Goal: Task Accomplishment & Management: Manage account settings

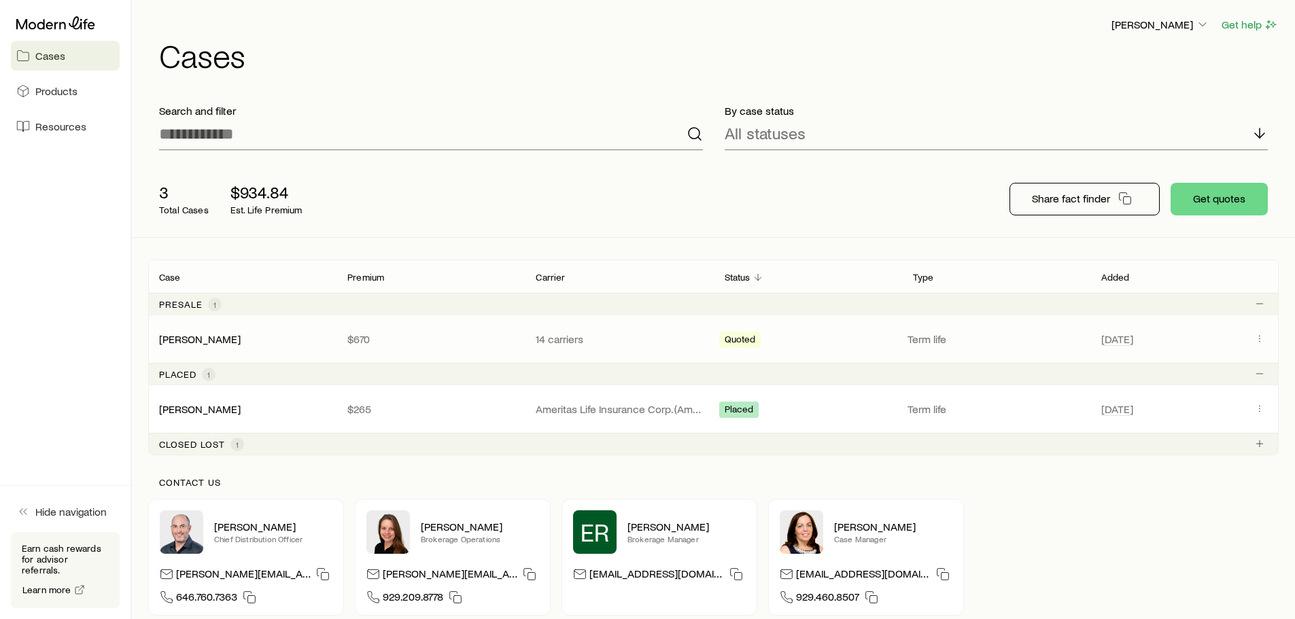
click at [293, 344] on div "[PERSON_NAME]" at bounding box center [242, 339] width 188 height 14
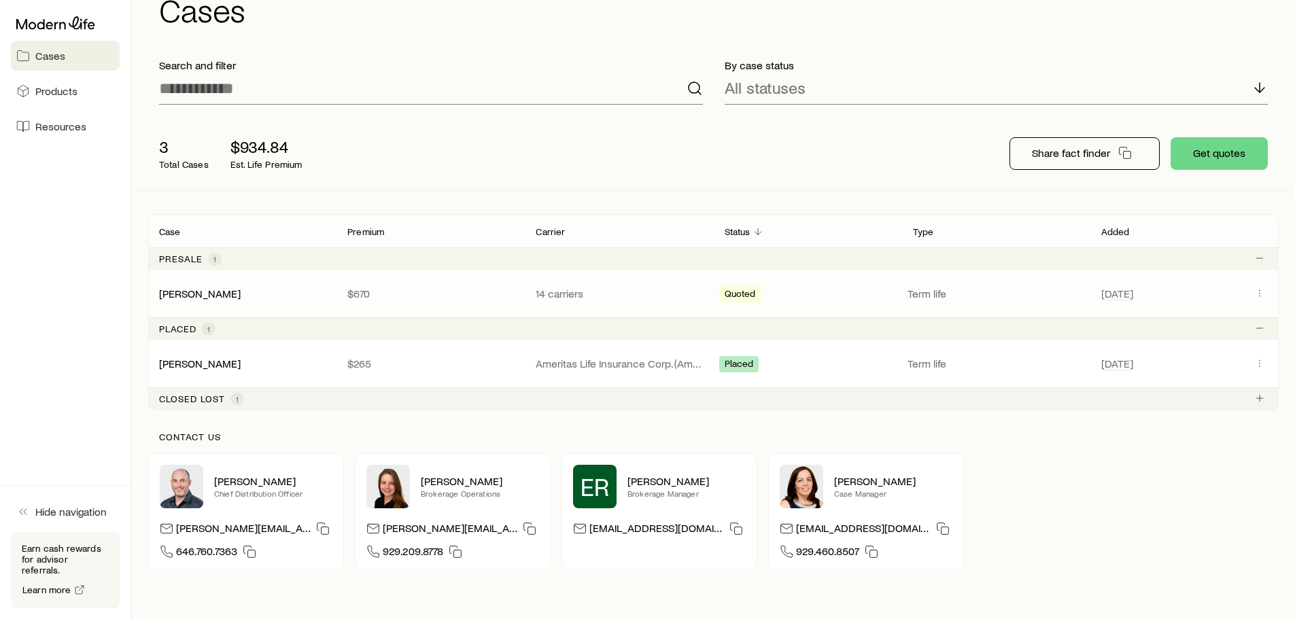
scroll to position [68, 0]
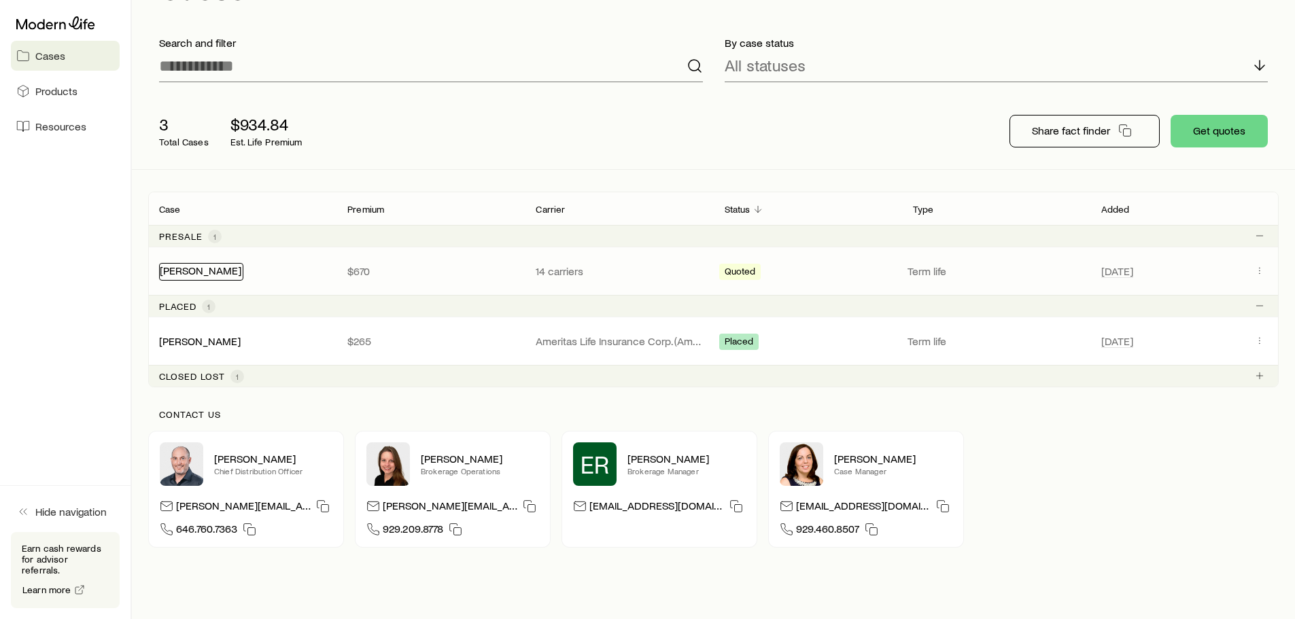
click at [203, 273] on link "[PERSON_NAME]" at bounding box center [201, 270] width 82 height 13
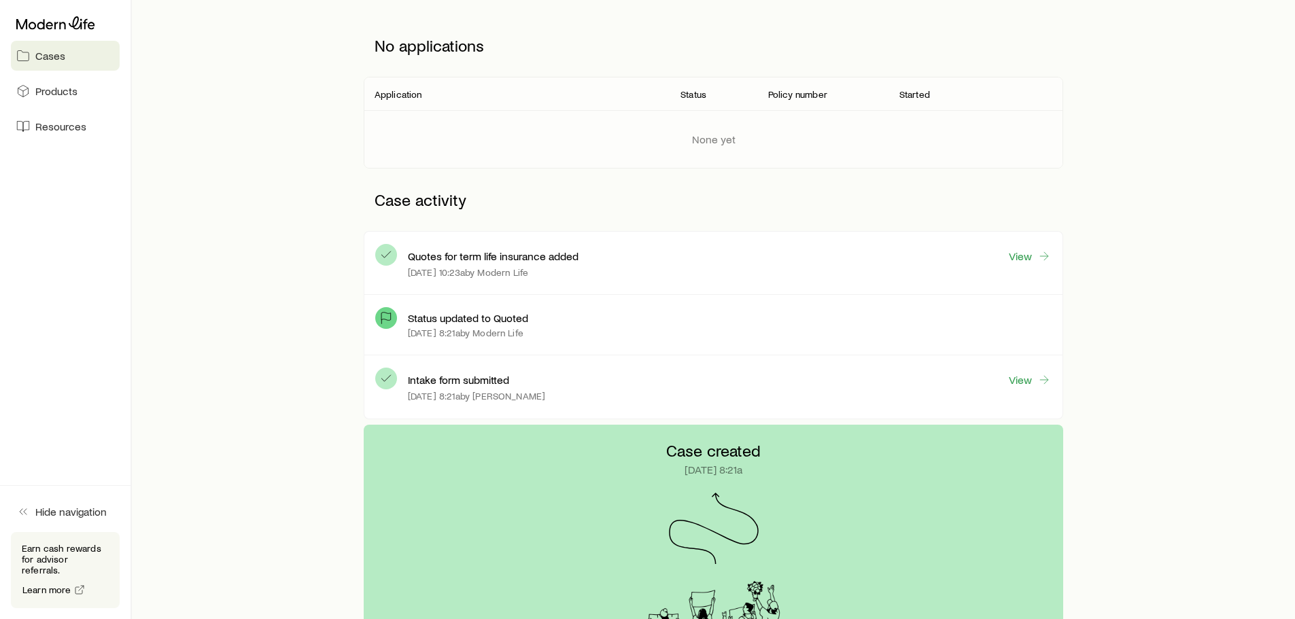
scroll to position [204, 0]
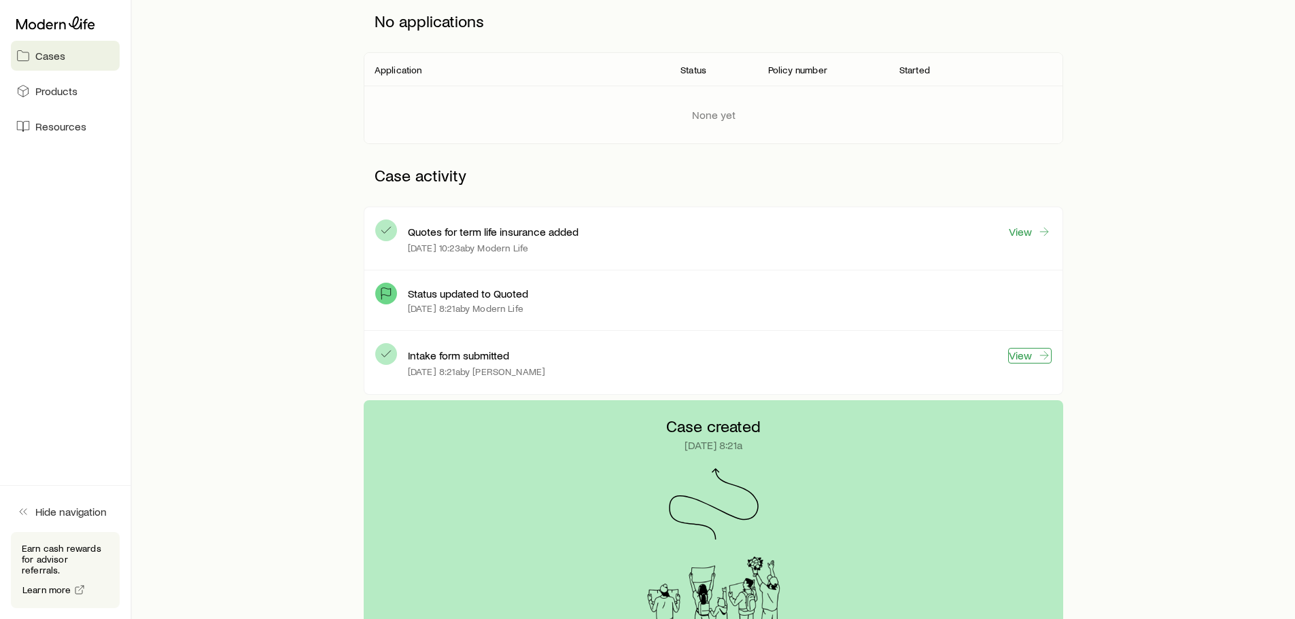
click at [1024, 358] on link "View" at bounding box center [1029, 356] width 43 height 16
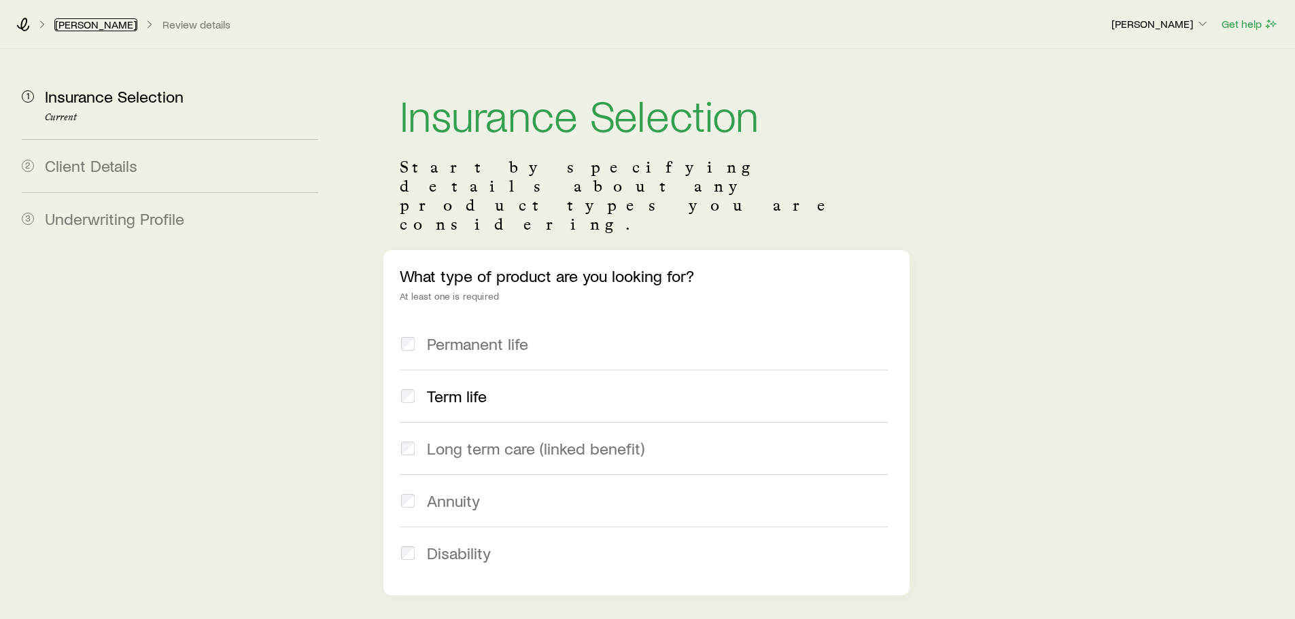
click at [85, 22] on link "[PERSON_NAME]" at bounding box center [95, 24] width 83 height 13
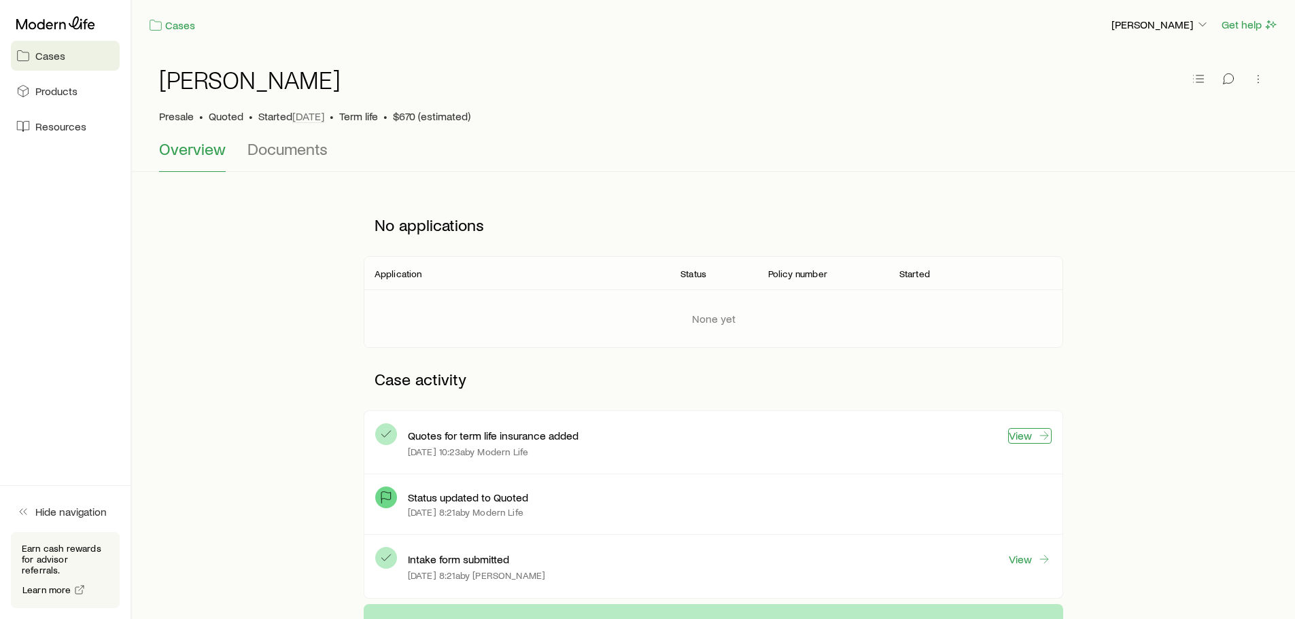
click at [1026, 438] on link "View" at bounding box center [1029, 436] width 43 height 16
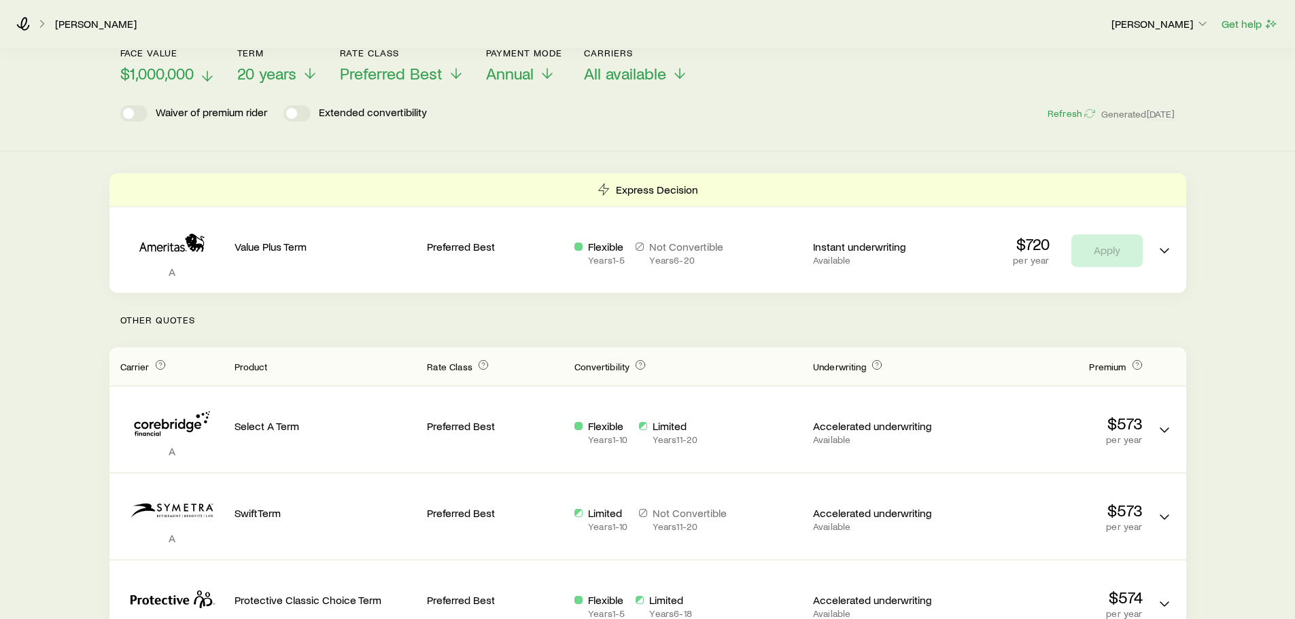
scroll to position [68, 0]
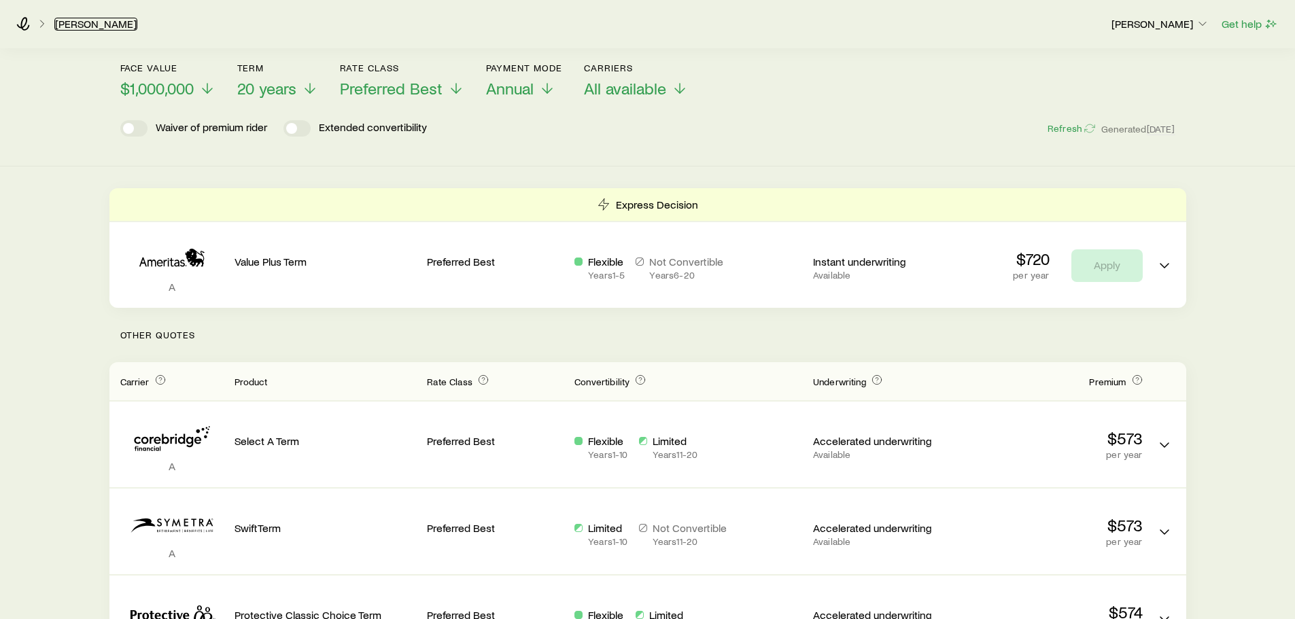
click at [97, 28] on link "[PERSON_NAME]" at bounding box center [95, 24] width 83 height 13
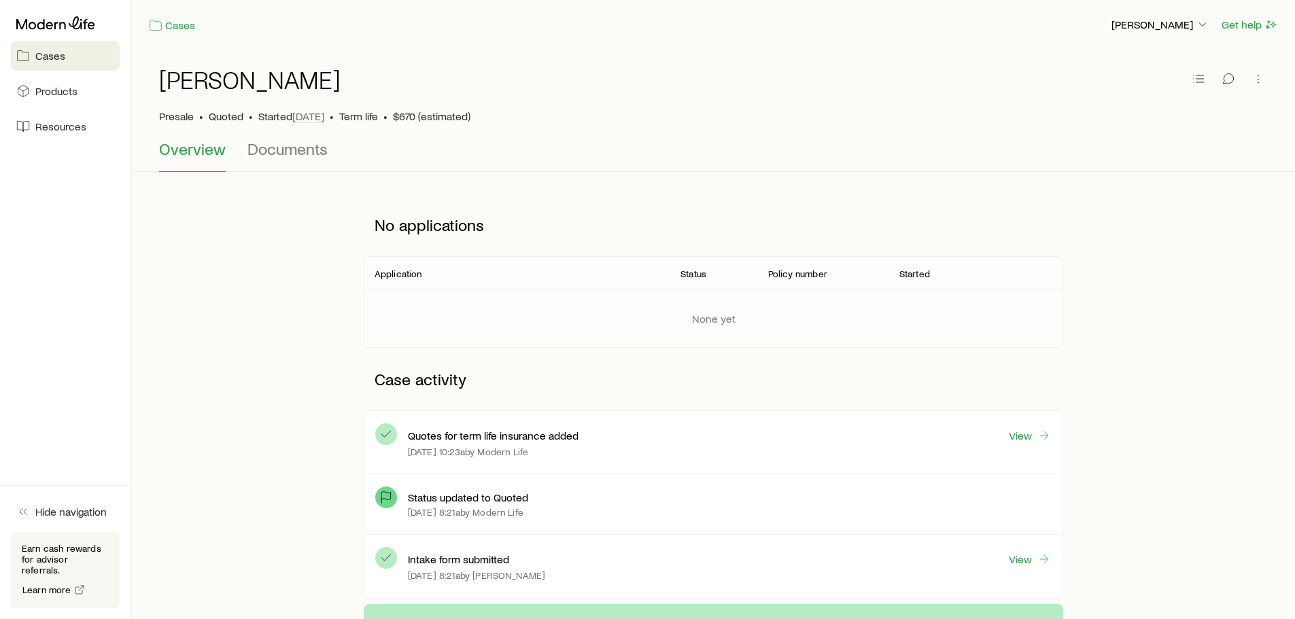
click at [49, 56] on span "Cases" at bounding box center [50, 56] width 30 height 14
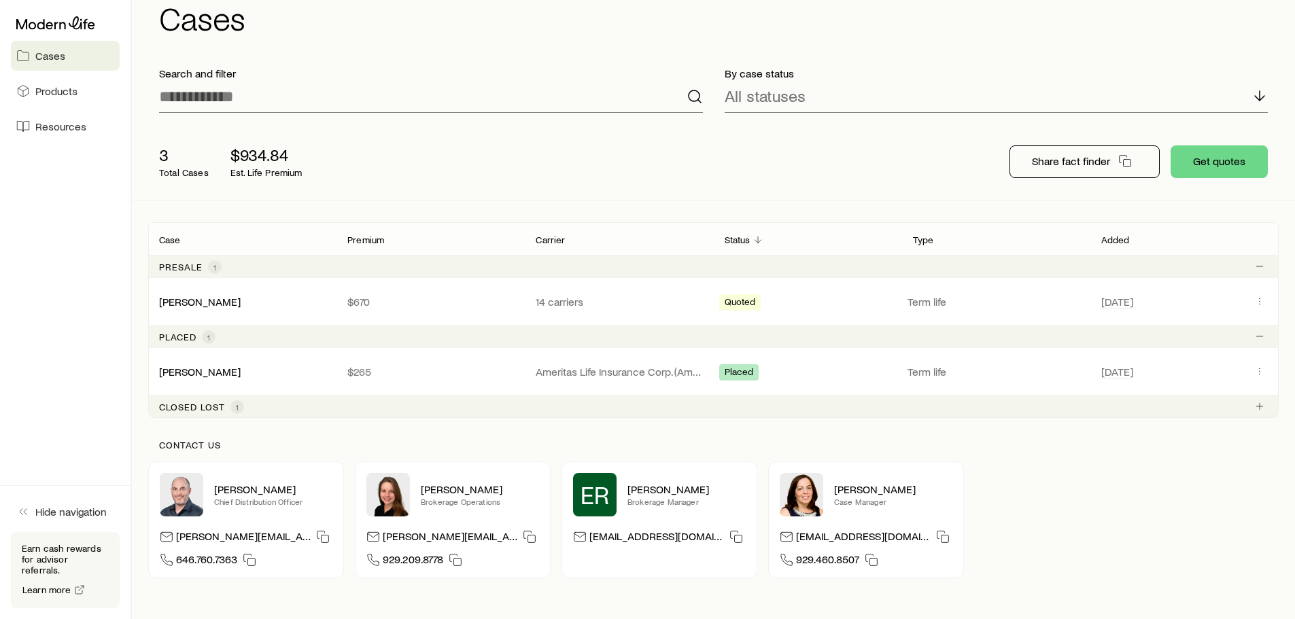
scroll to position [68, 0]
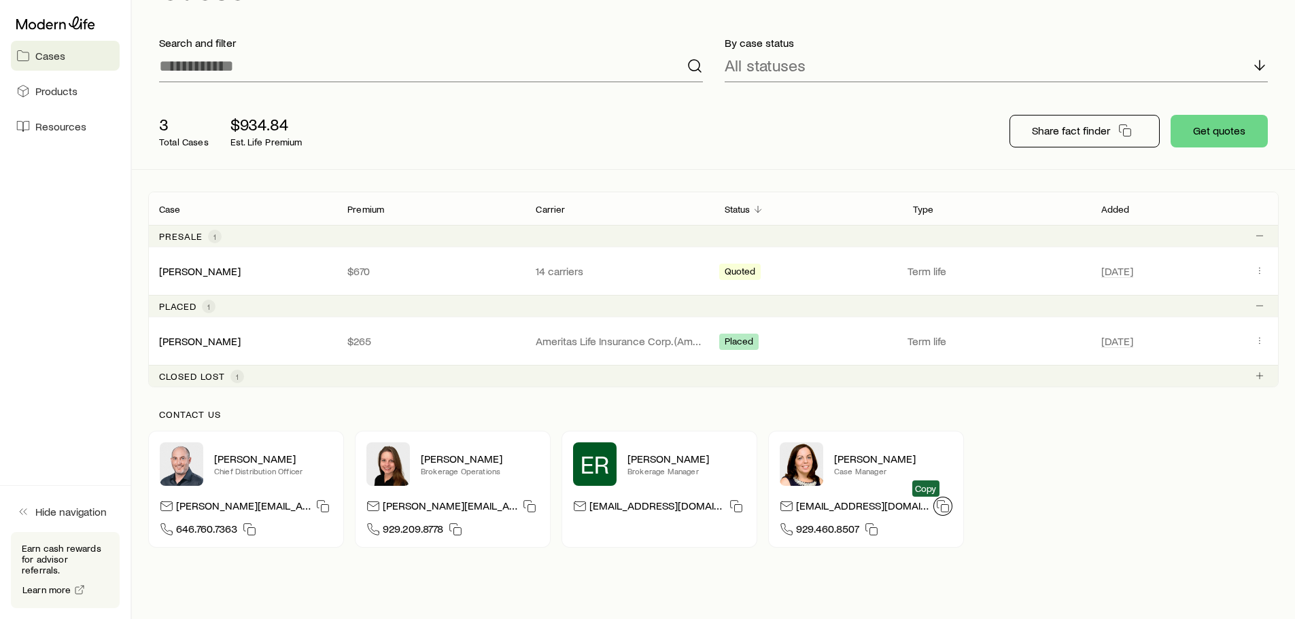
click at [936, 506] on icon "button" at bounding box center [943, 507] width 14 height 14
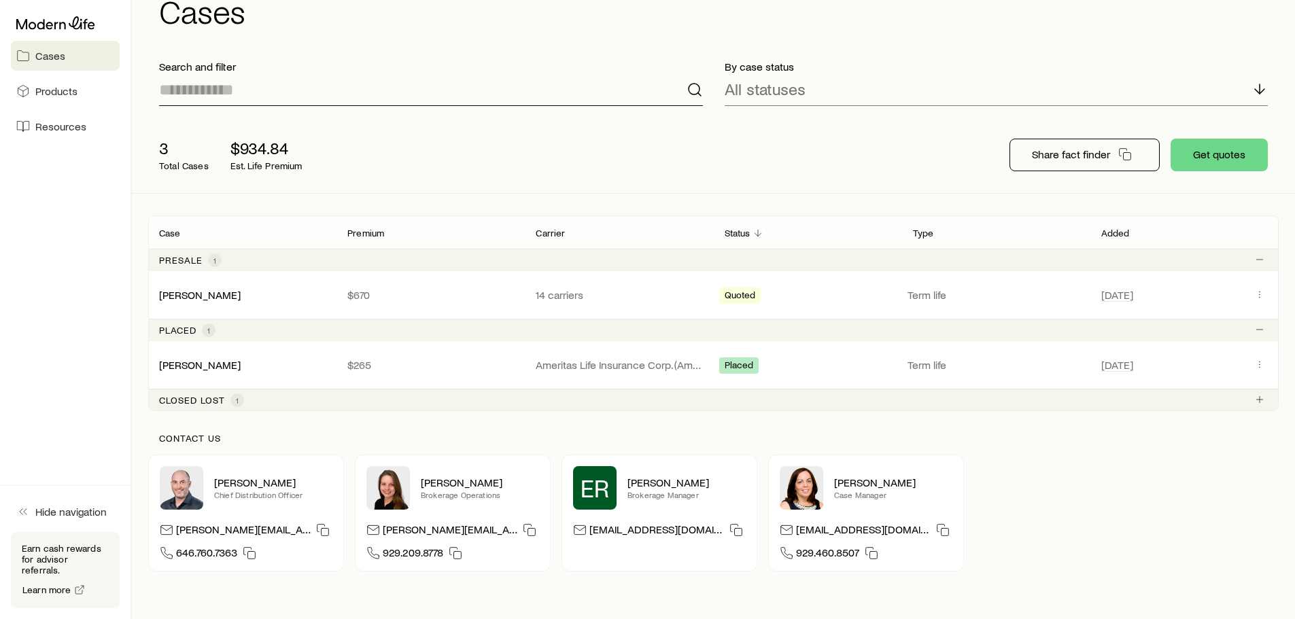
scroll to position [68, 0]
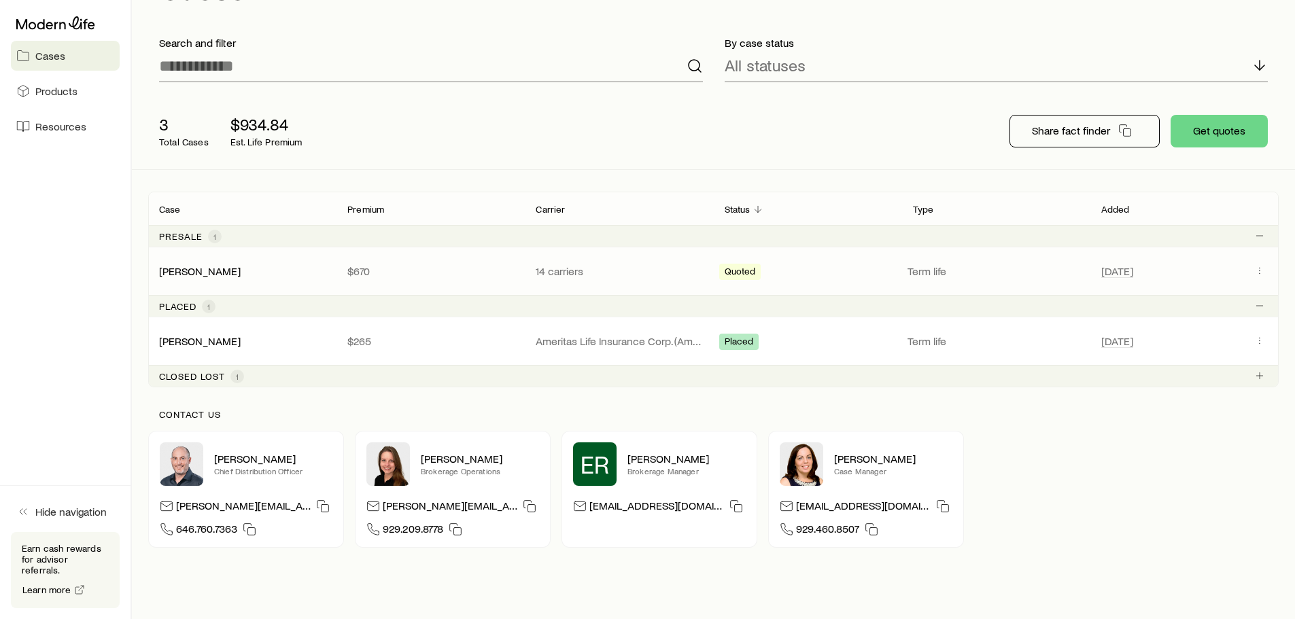
click at [677, 287] on div "Kenfield, Keegan $670 14 carriers Quoted Term life Aug 4" at bounding box center [713, 271] width 1130 height 48
click at [550, 283] on div "Kenfield, Keegan $670 14 carriers Quoted Term life Aug 4" at bounding box center [713, 271] width 1130 height 48
click at [179, 270] on link "[PERSON_NAME]" at bounding box center [201, 270] width 82 height 13
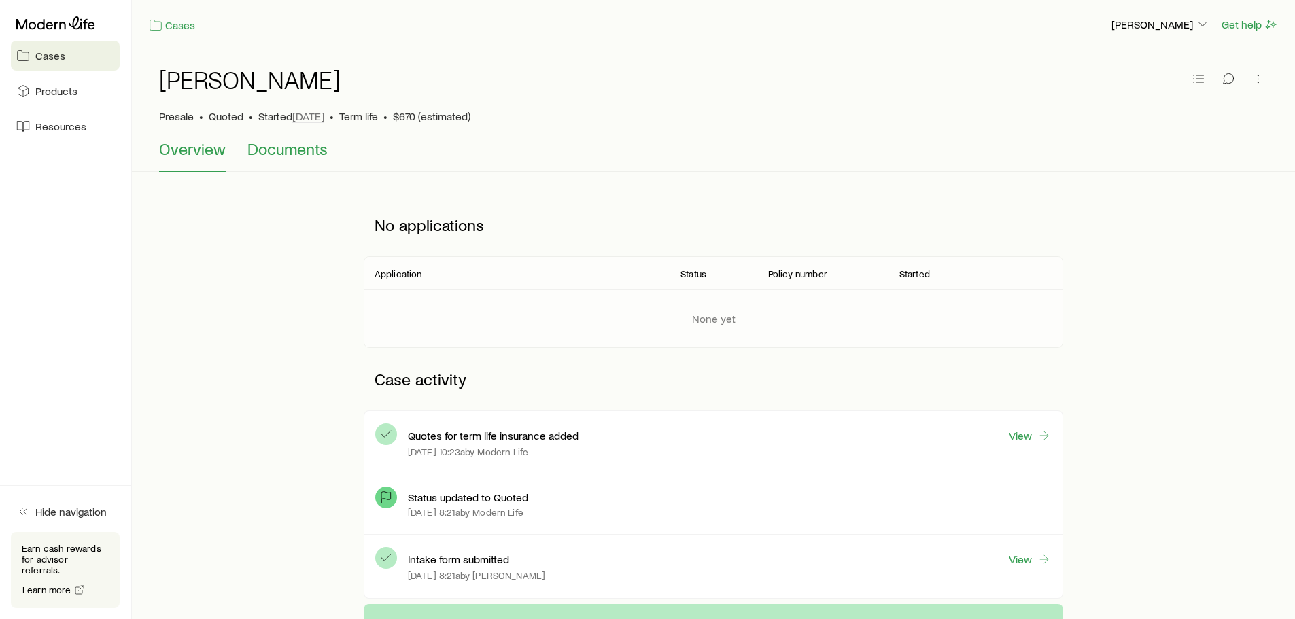
click at [296, 152] on span "Documents" at bounding box center [287, 148] width 80 height 19
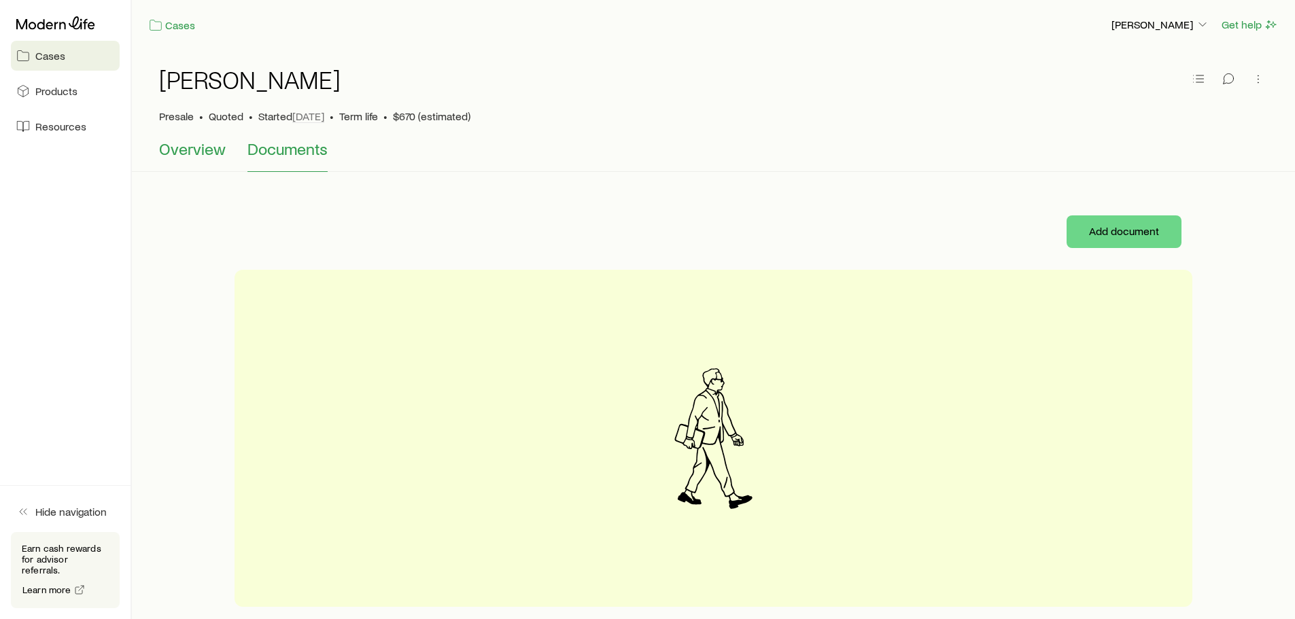
click at [167, 152] on span "Overview" at bounding box center [192, 148] width 67 height 19
